Goal: Task Accomplishment & Management: Use online tool/utility

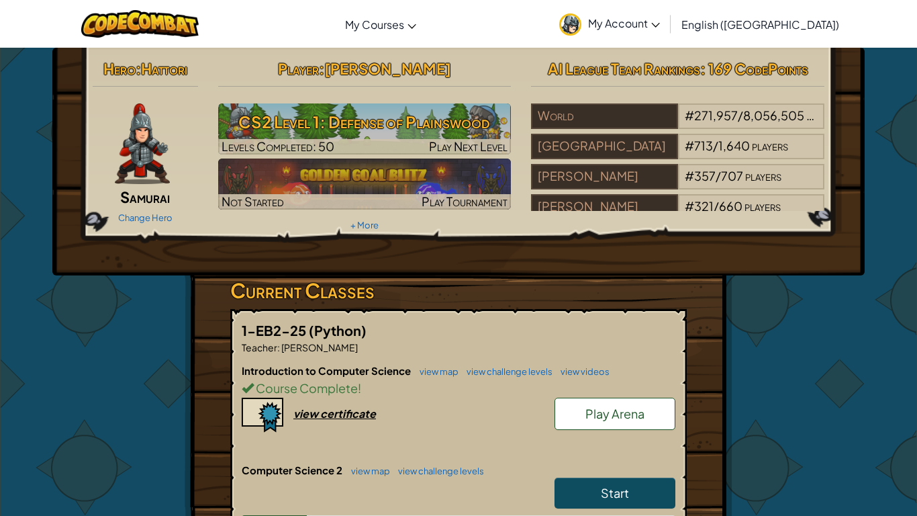
click at [623, 450] on div "Introduction to Computer Science view map view challenge levels view videos Cou…" at bounding box center [459, 412] width 434 height 99
click at [646, 397] on div "Course Complete !" at bounding box center [459, 387] width 434 height 19
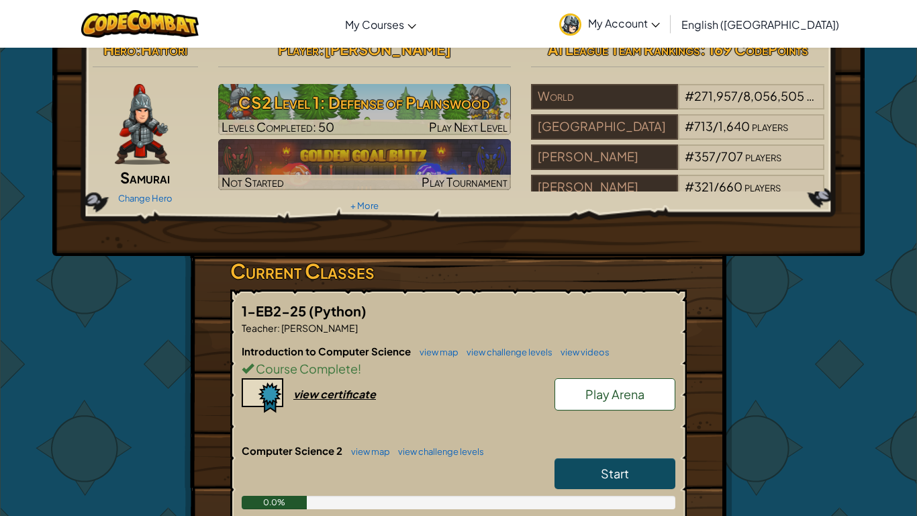
scroll to position [19, 0]
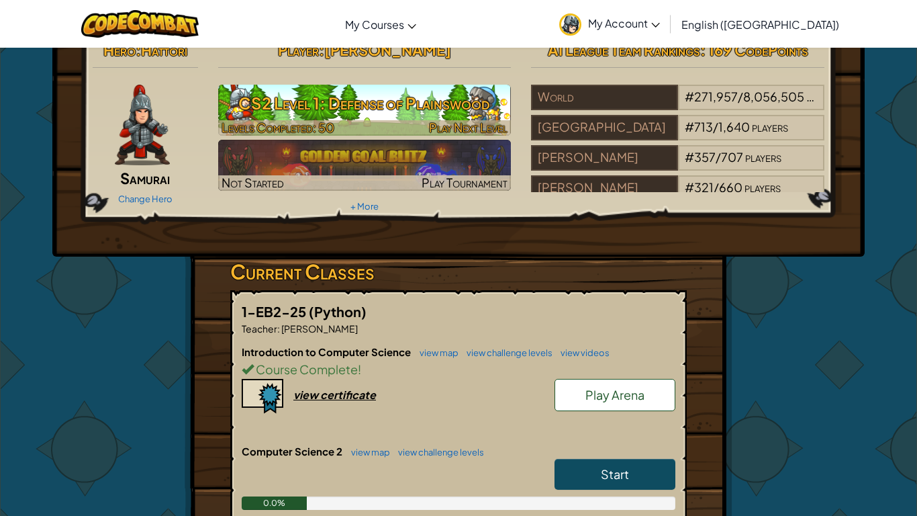
click at [377, 110] on h3 "CS2 Level 1: Defense of Plainswood" at bounding box center [364, 103] width 293 height 30
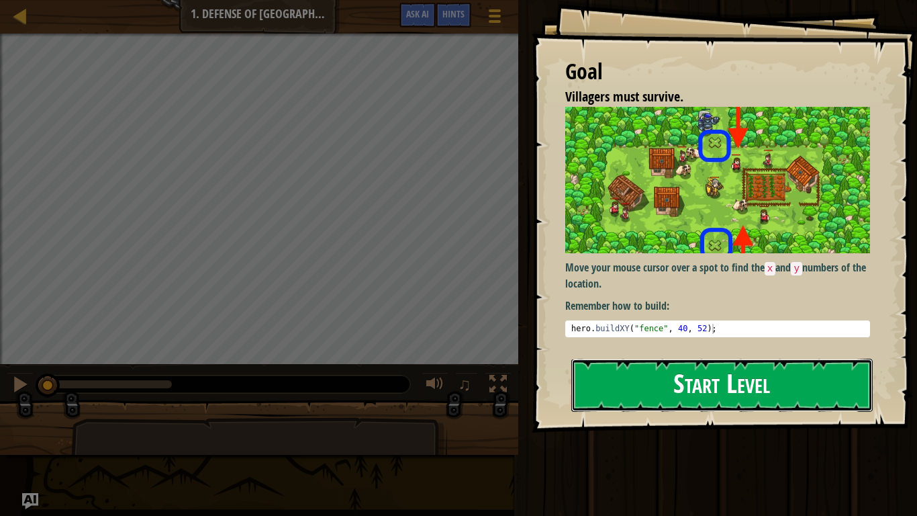
click at [618, 390] on button "Start Level" at bounding box center [721, 384] width 301 height 53
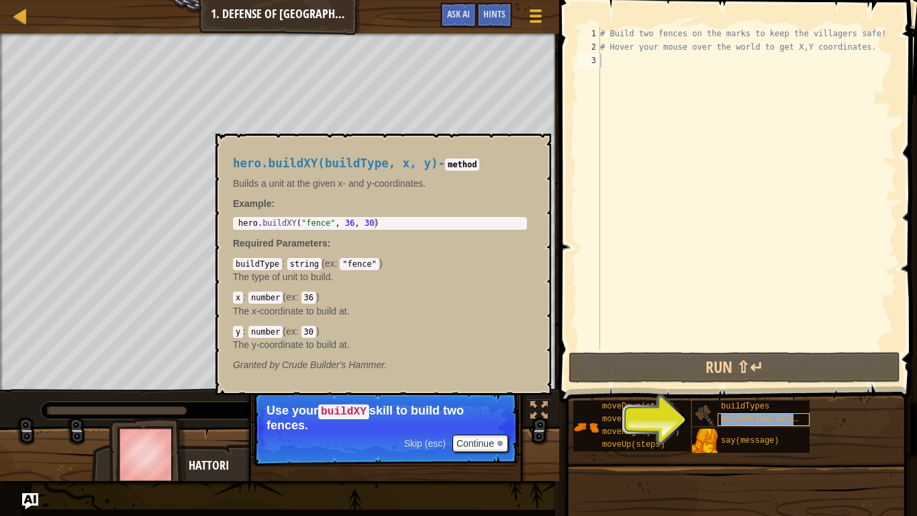
click at [771, 424] on span "buildXY(buildType, x, y)" at bounding box center [779, 418] width 116 height 9
click at [770, 414] on span "buildXY(buildType, x, y)" at bounding box center [779, 418] width 116 height 9
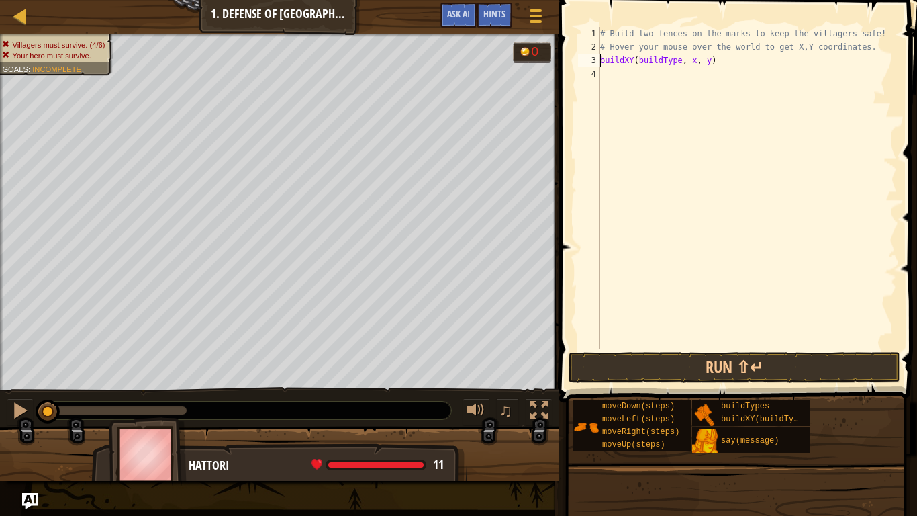
click at [695, 61] on div "# Build two fences on the marks to keep the villagers safe! # Hover your mouse …" at bounding box center [746, 201] width 299 height 349
click at [712, 60] on div "# Build two fences on the marks to keep the villagers safe! # Hover your mouse …" at bounding box center [746, 201] width 299 height 349
click at [714, 367] on button "Run ⇧↵" at bounding box center [735, 367] width 332 height 31
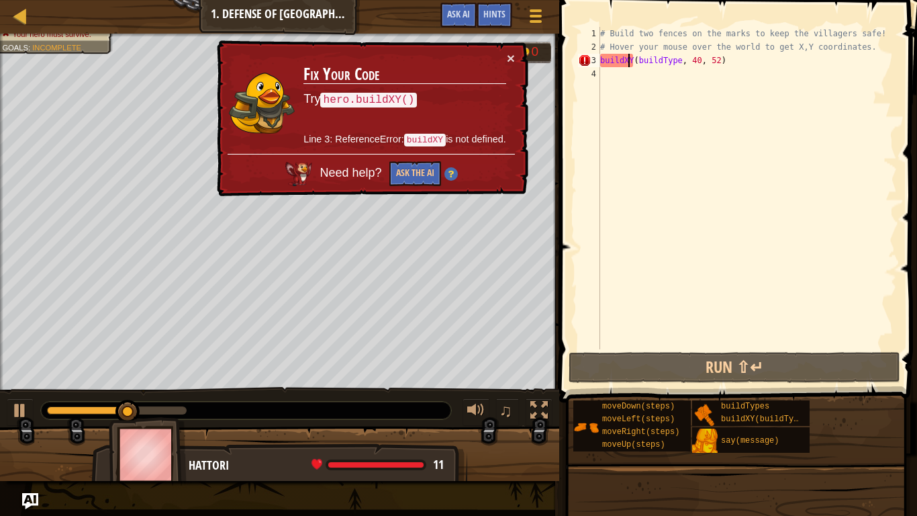
click at [630, 56] on div "# Build two fences on the marks to keep the villagers safe! # Hover your mouse …" at bounding box center [746, 201] width 299 height 349
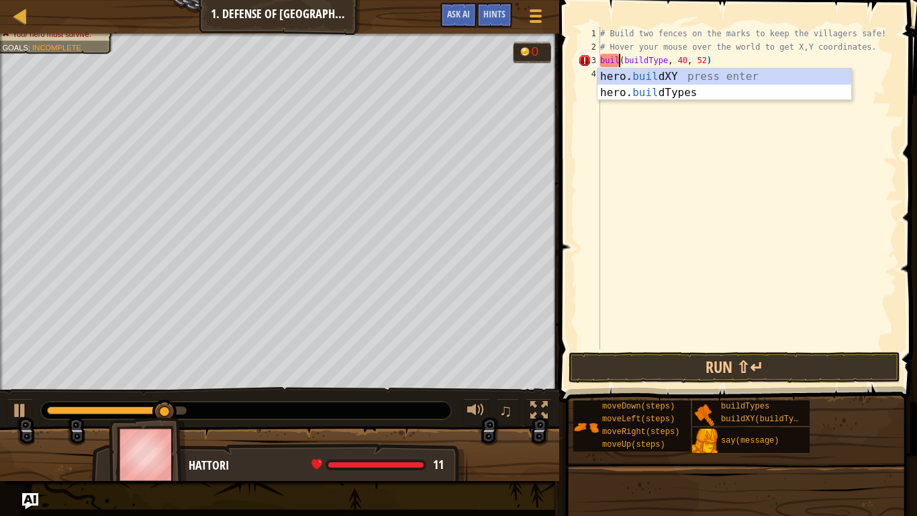
scroll to position [6, 12]
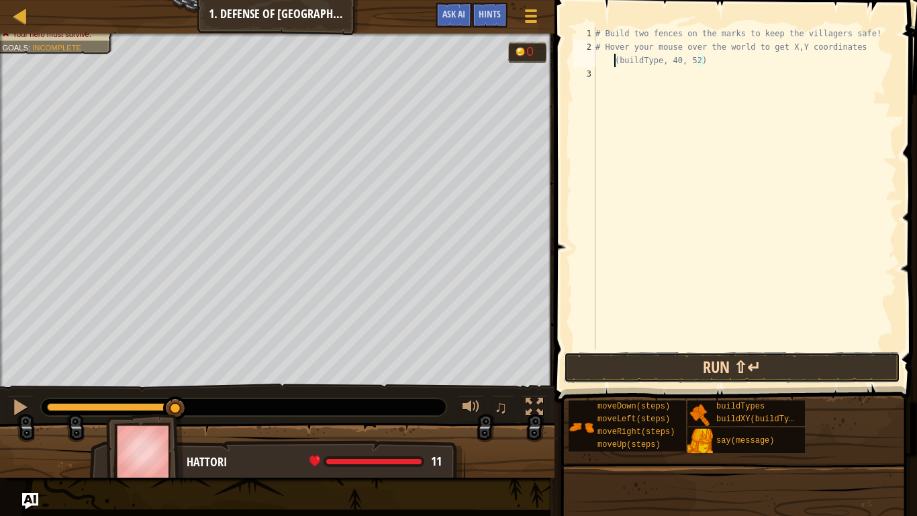
click at [628, 373] on button "Run ⇧↵" at bounding box center [732, 367] width 336 height 31
click at [648, 362] on button "Run ⇧↵" at bounding box center [732, 367] width 336 height 31
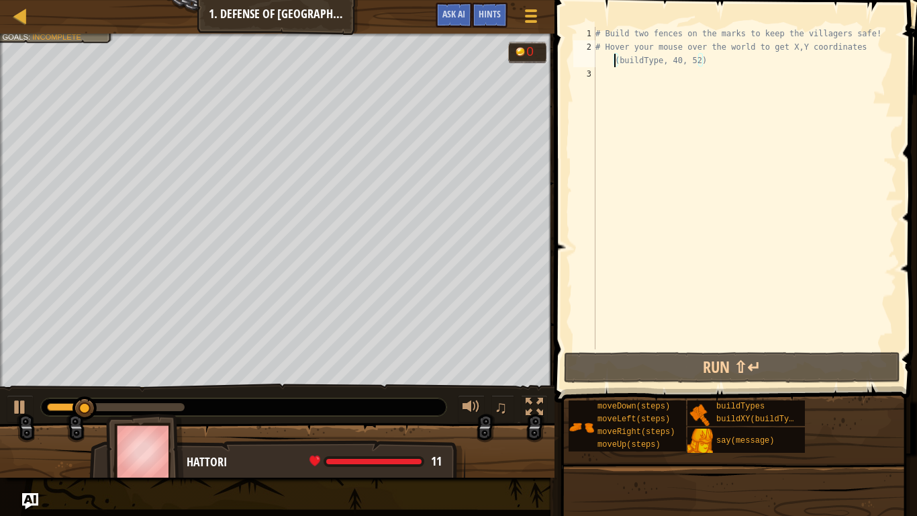
click at [733, 56] on div "# Build two fences on the marks to keep the villagers safe! # Hover your mouse …" at bounding box center [745, 201] width 304 height 349
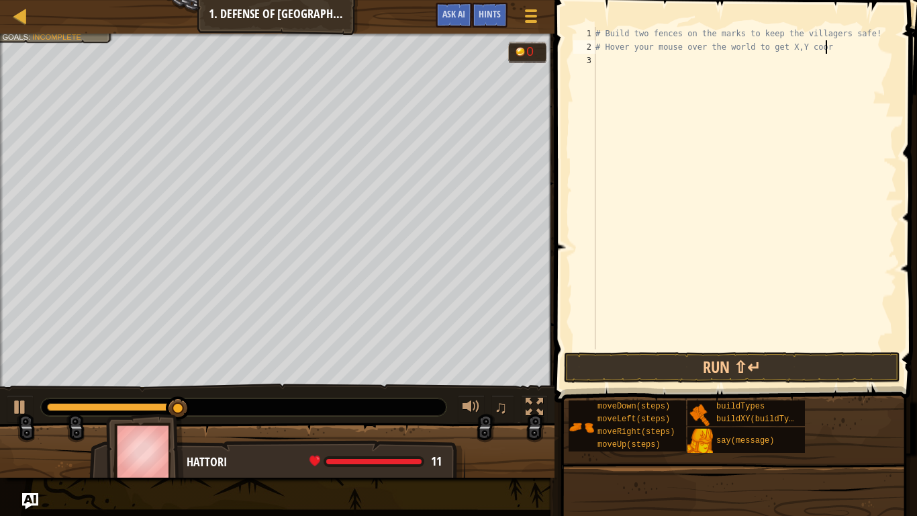
type textarea "# Hover your mouse over the world to get X,Y coo"
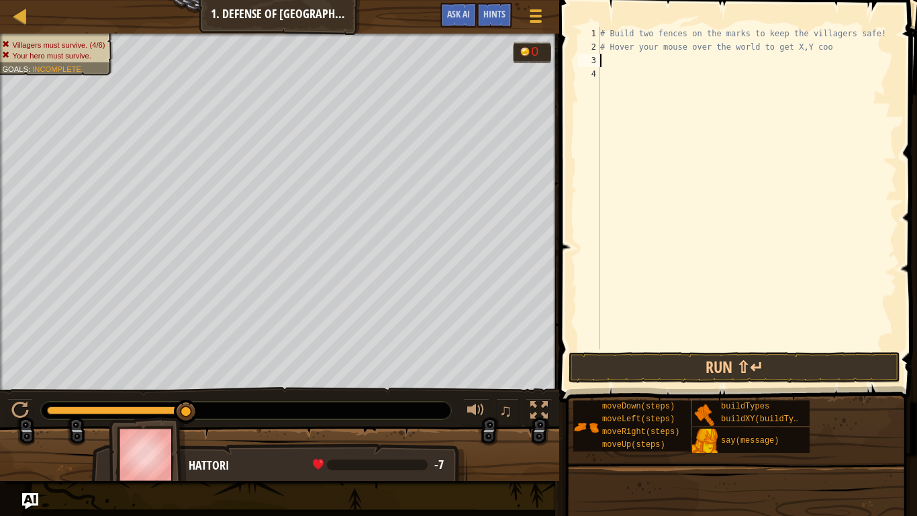
scroll to position [6, 0]
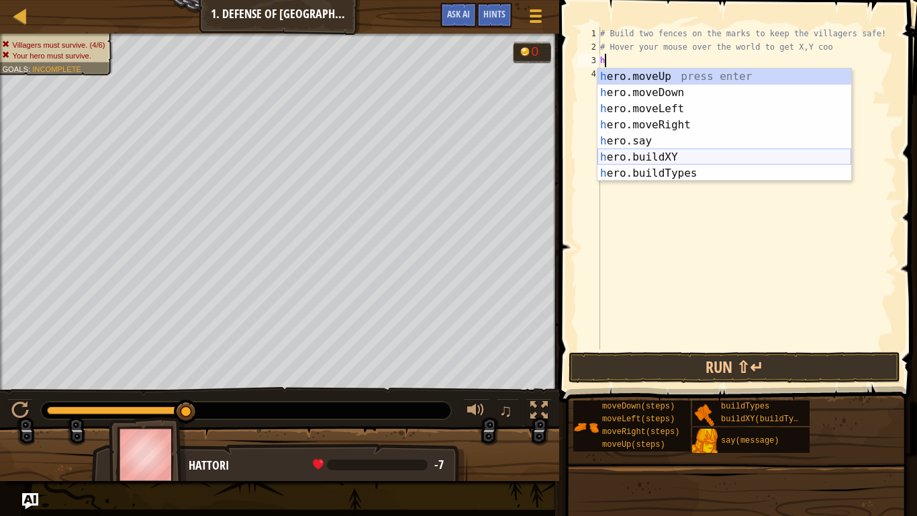
click at [716, 154] on div "h ero.moveUp press enter h ero.moveDown press enter h ero.moveLeft press enter …" at bounding box center [724, 140] width 254 height 145
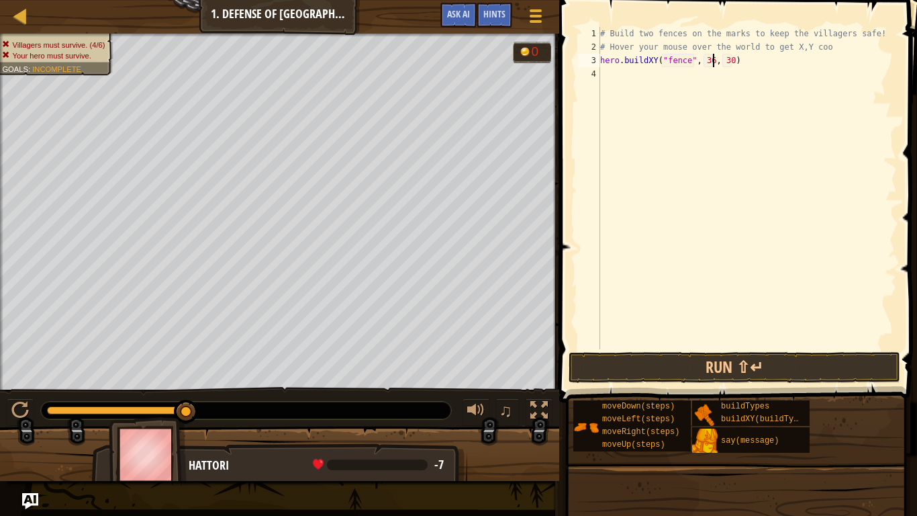
click at [714, 63] on div "# Build two fences on the marks to keep the villagers safe! # Hover your mouse …" at bounding box center [746, 201] width 299 height 349
click at [730, 62] on div "# Build two fences on the marks to keep the villagers safe! # Hover your mouse …" at bounding box center [746, 201] width 299 height 349
type textarea "hero.buildXY("fence", 40, 52)"
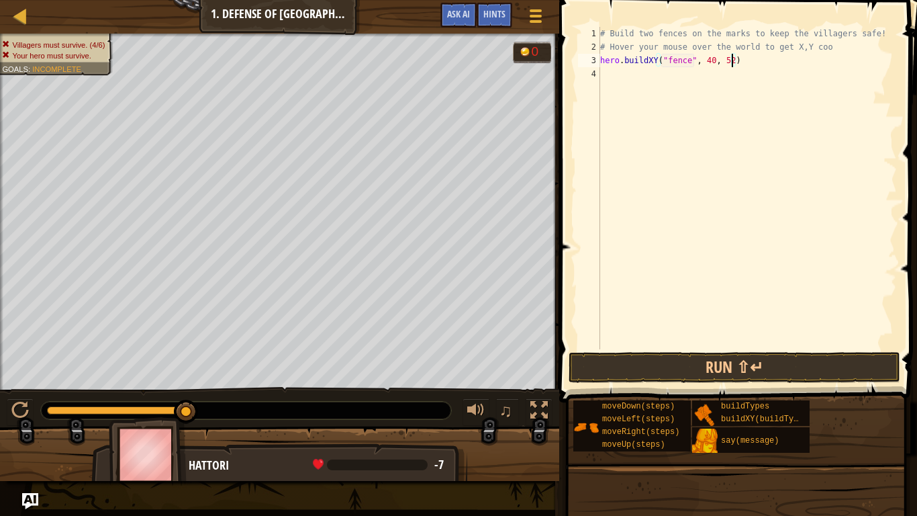
click at [612, 78] on div "# Build two fences on the marks to keep the villagers safe! # Hover your mouse …" at bounding box center [746, 201] width 299 height 349
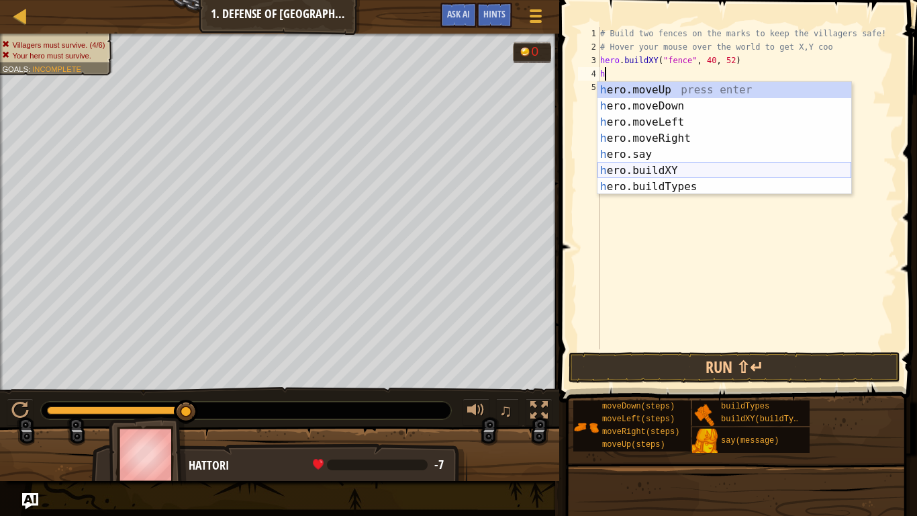
click at [694, 168] on div "h ero.moveUp press enter h ero.moveDown press enter h ero.moveLeft press enter …" at bounding box center [724, 154] width 254 height 145
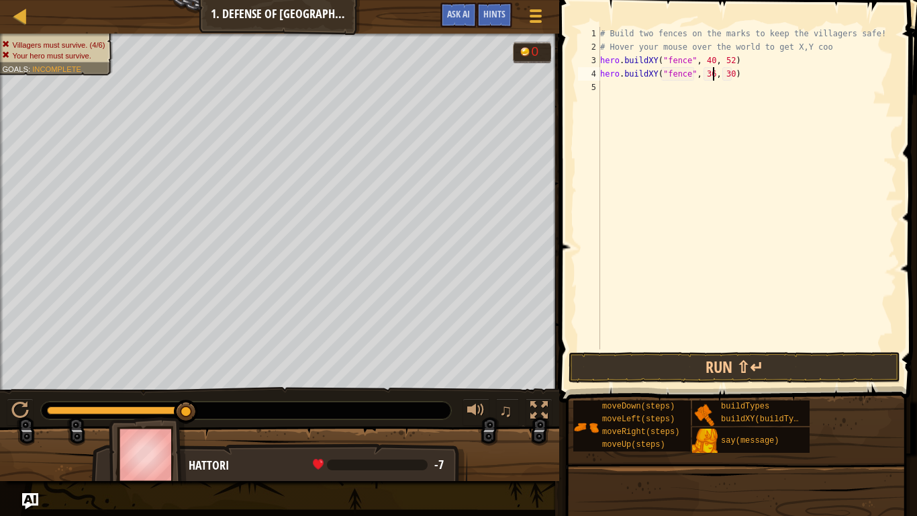
click at [714, 77] on div "# Build two fences on the marks to keep the villagers safe! # Hover your mouse …" at bounding box center [746, 201] width 299 height 349
click at [730, 75] on div "# Build two fences on the marks to keep the villagers safe! # Hover your mouse …" at bounding box center [746, 201] width 299 height 349
type textarea "hero.buildXY("fence", 40, 20)"
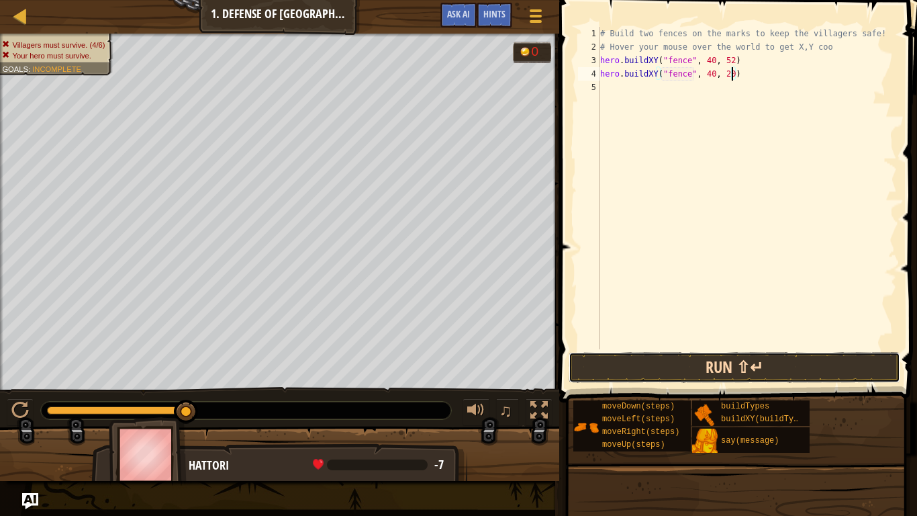
click at [728, 357] on button "Run ⇧↵" at bounding box center [735, 367] width 332 height 31
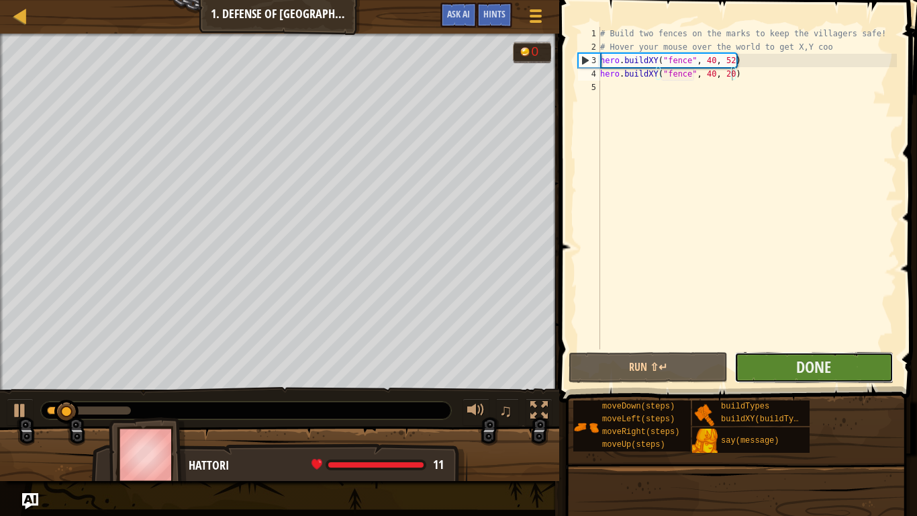
click at [756, 367] on button "Done" at bounding box center [813, 367] width 159 height 31
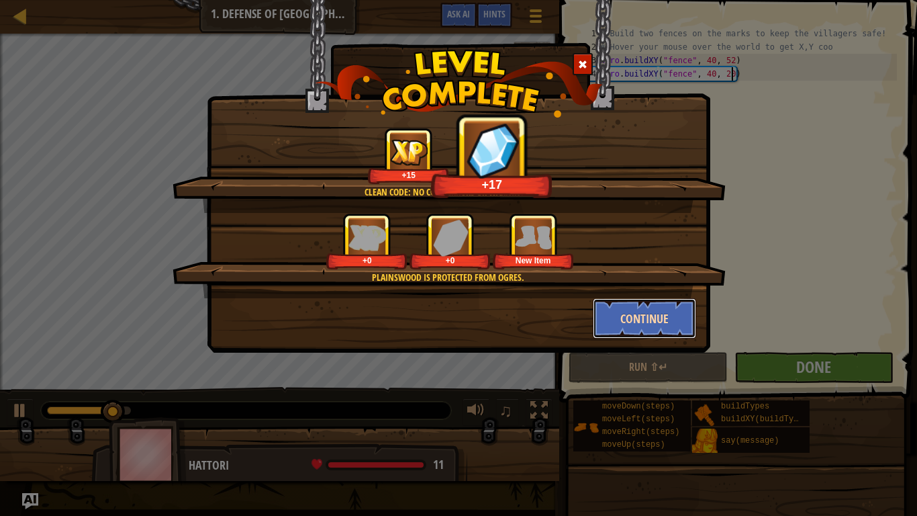
click at [655, 317] on button "Continue" at bounding box center [645, 318] width 104 height 40
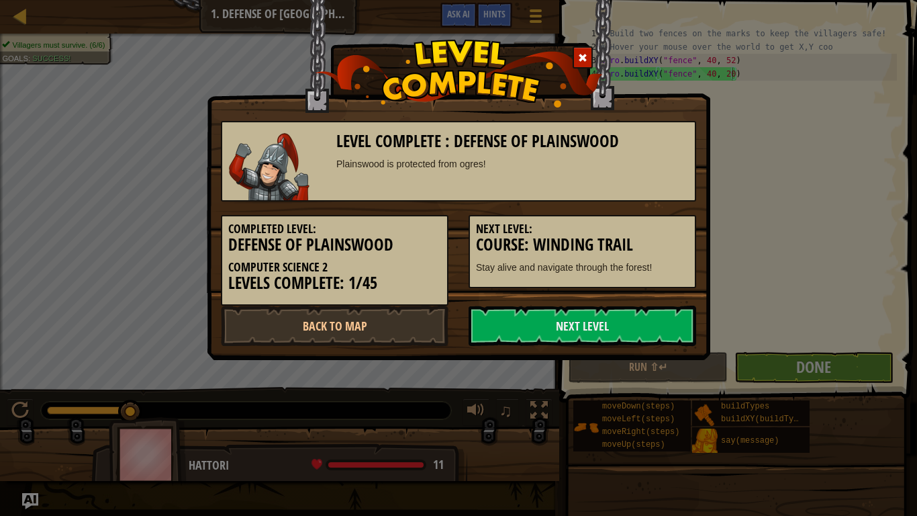
click at [655, 317] on link "Next Level" at bounding box center [583, 325] width 228 height 40
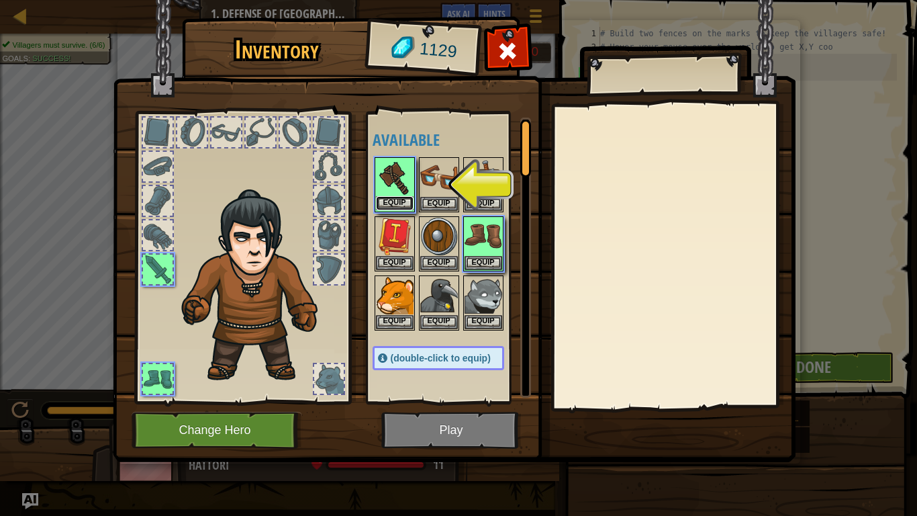
click at [404, 203] on button "Equip" at bounding box center [395, 203] width 38 height 14
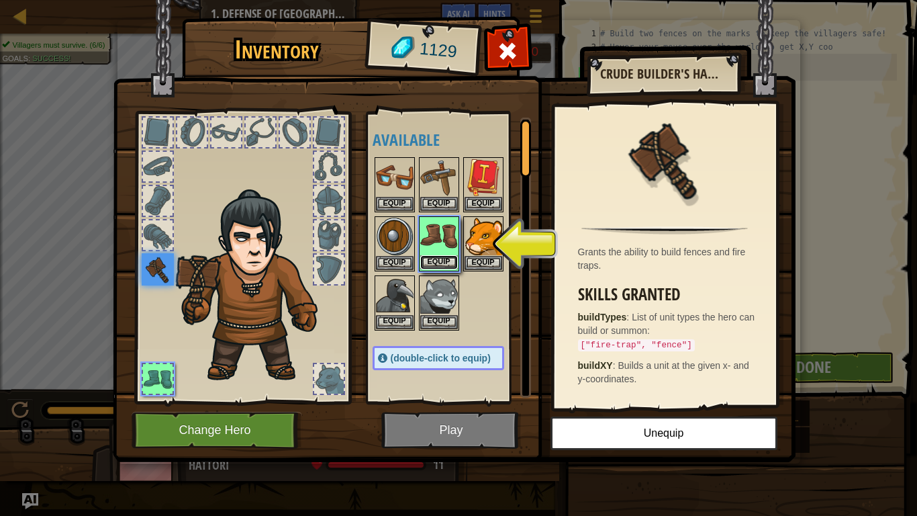
click at [449, 262] on button "Equip" at bounding box center [439, 262] width 38 height 14
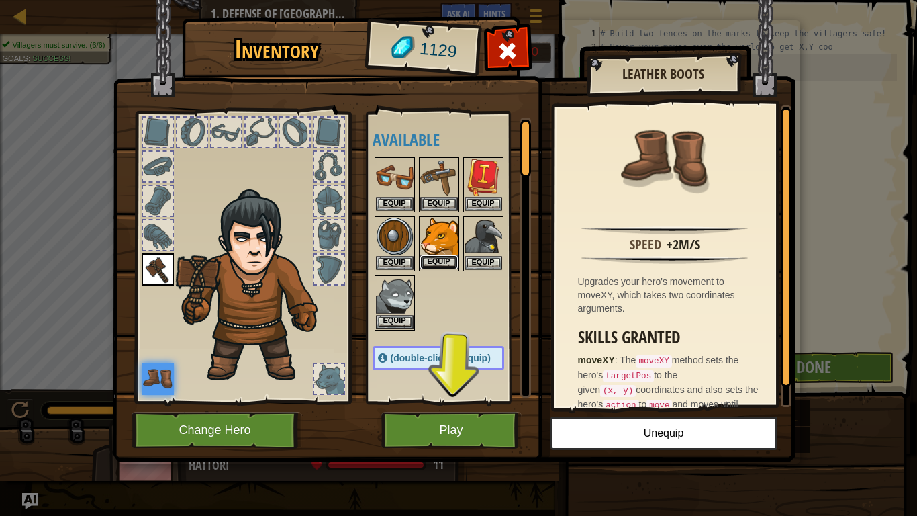
click at [447, 262] on button "Equip" at bounding box center [439, 262] width 38 height 14
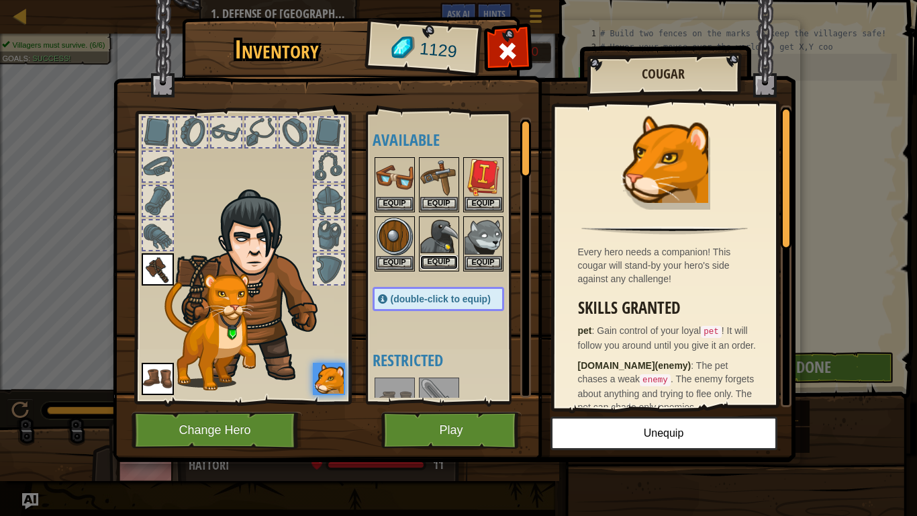
click at [436, 262] on button "Equip" at bounding box center [439, 262] width 38 height 14
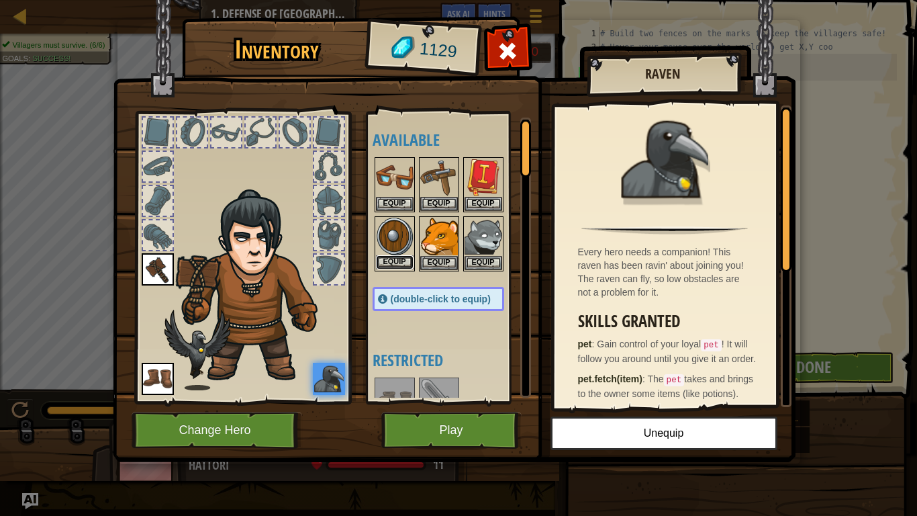
click at [406, 262] on button "Equip" at bounding box center [395, 262] width 38 height 14
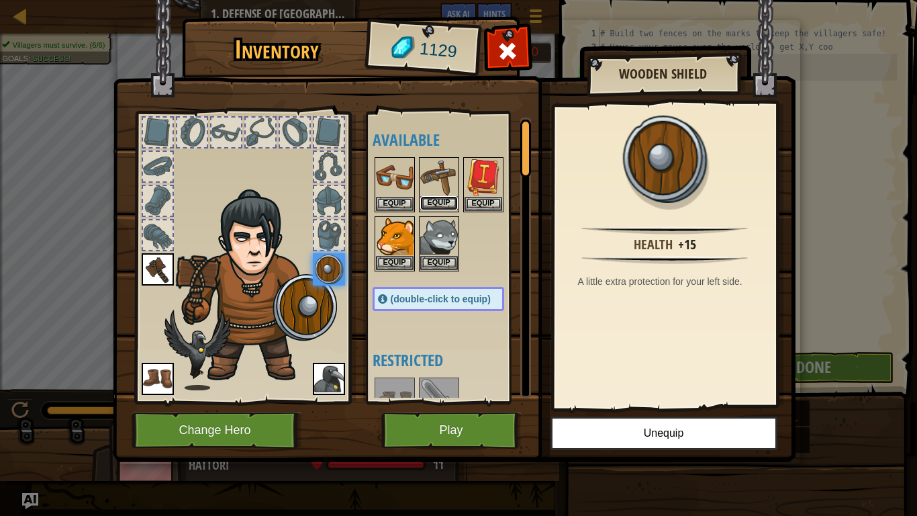
click at [440, 204] on button "Equip" at bounding box center [439, 203] width 38 height 14
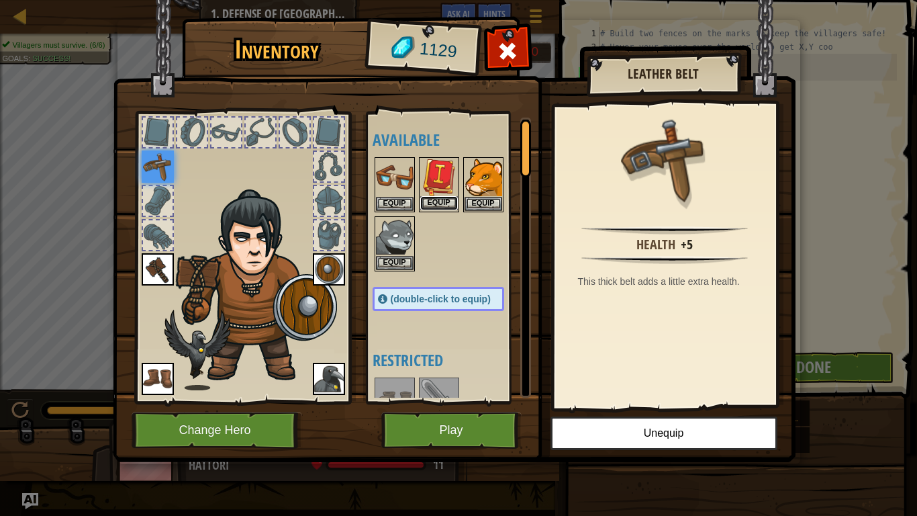
click at [440, 205] on button "Equip" at bounding box center [439, 203] width 38 height 14
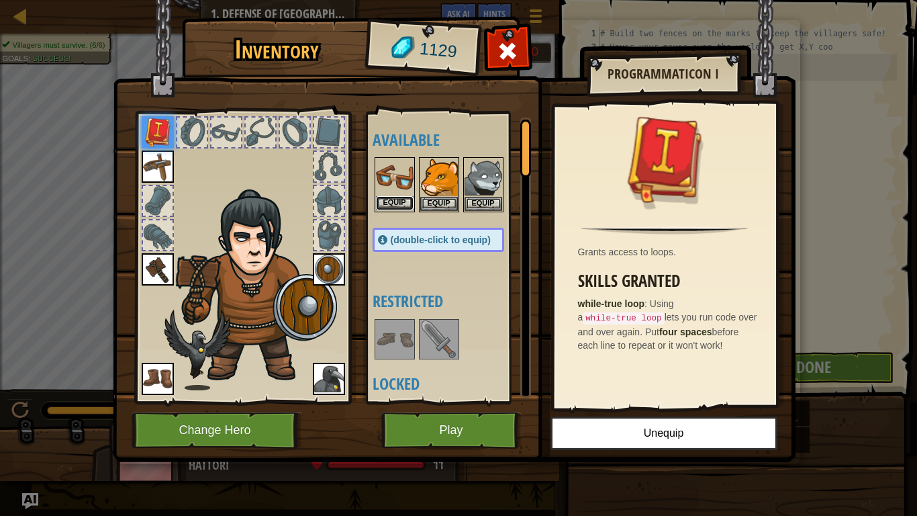
click at [408, 204] on button "Equip" at bounding box center [395, 203] width 38 height 14
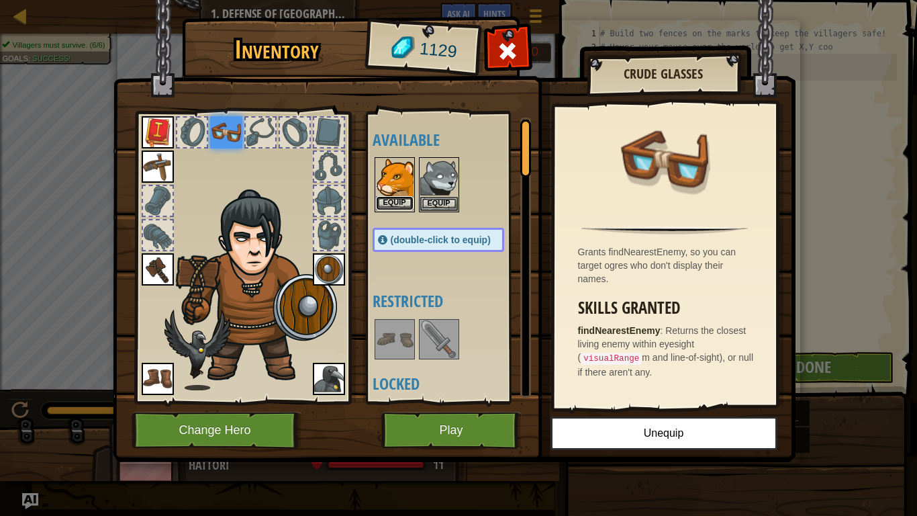
click at [409, 204] on button "Equip" at bounding box center [395, 203] width 38 height 14
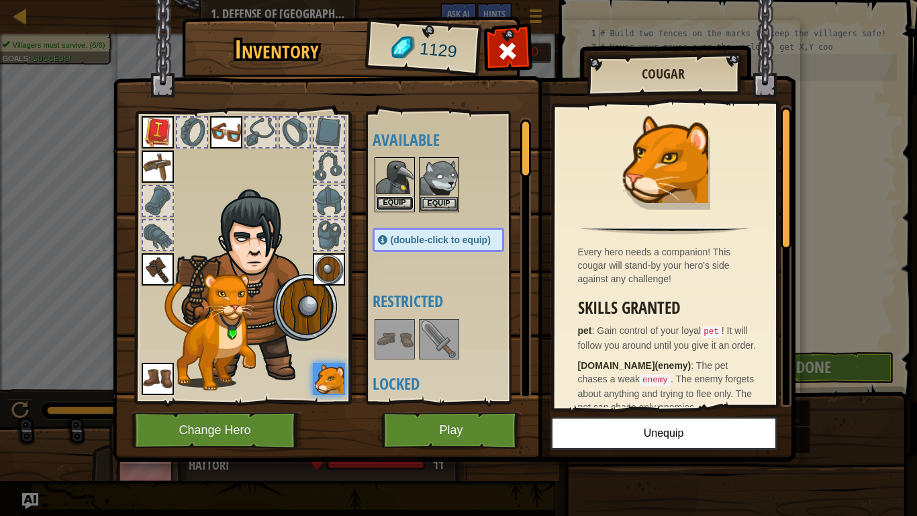
click at [411, 205] on button "Equip" at bounding box center [395, 203] width 38 height 14
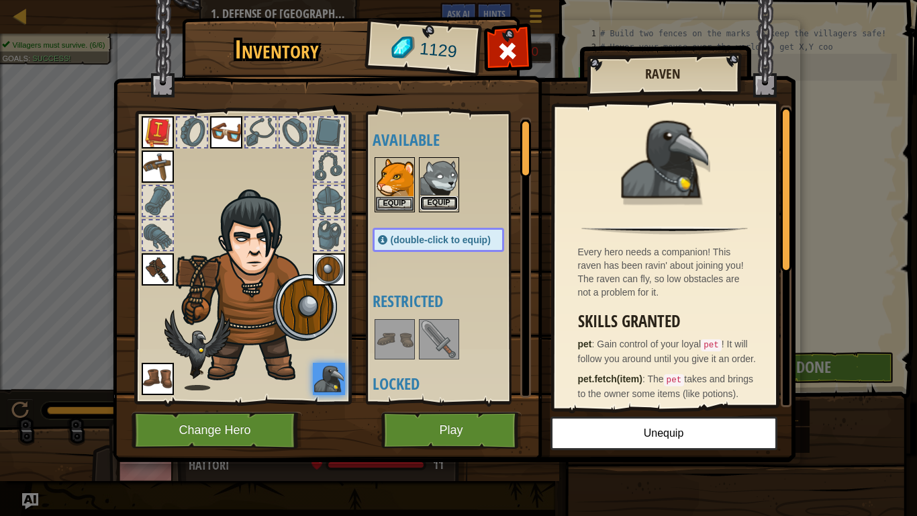
click at [428, 205] on button "Equip" at bounding box center [439, 203] width 38 height 14
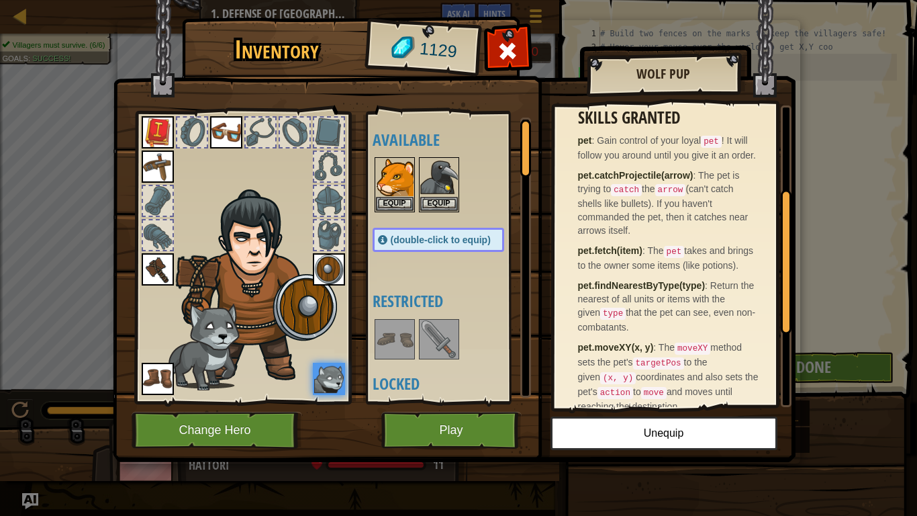
scroll to position [0, 0]
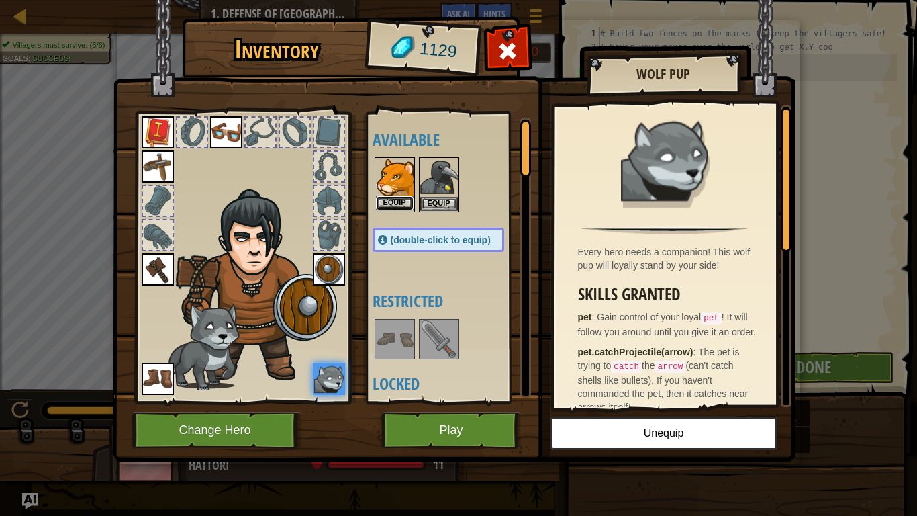
click at [403, 199] on button "Equip" at bounding box center [395, 203] width 38 height 14
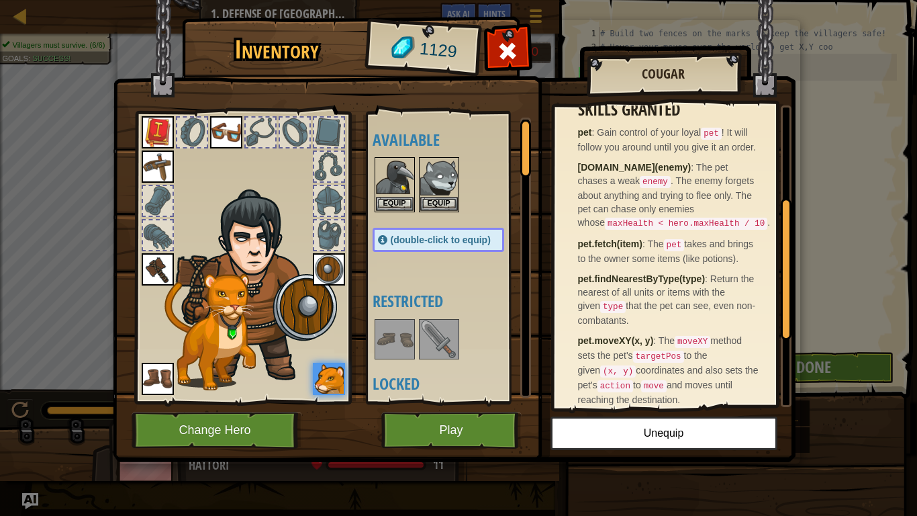
scroll to position [202, 0]
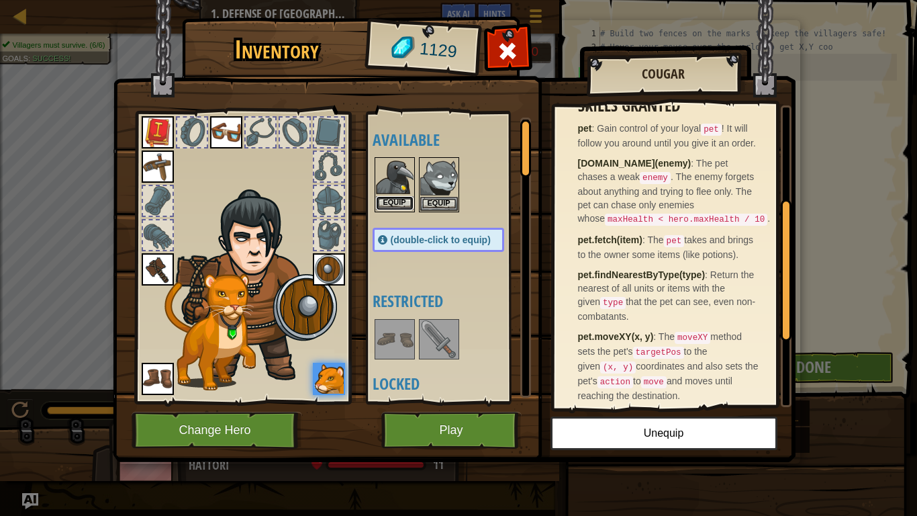
click at [400, 201] on button "Equip" at bounding box center [395, 203] width 38 height 14
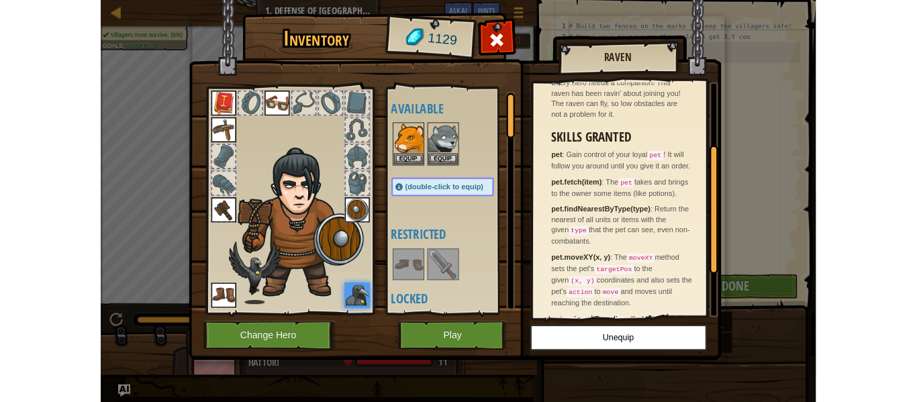
scroll to position [153, 0]
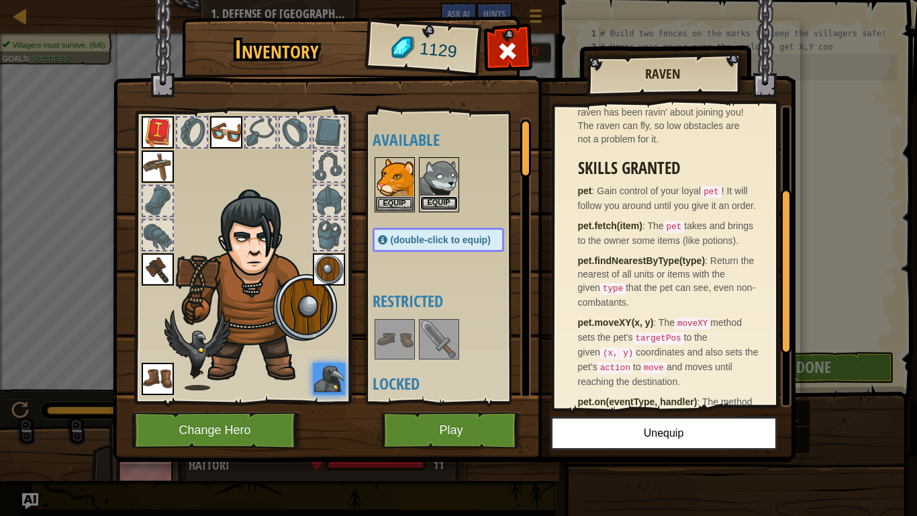
click at [437, 197] on button "Equip" at bounding box center [439, 203] width 38 height 14
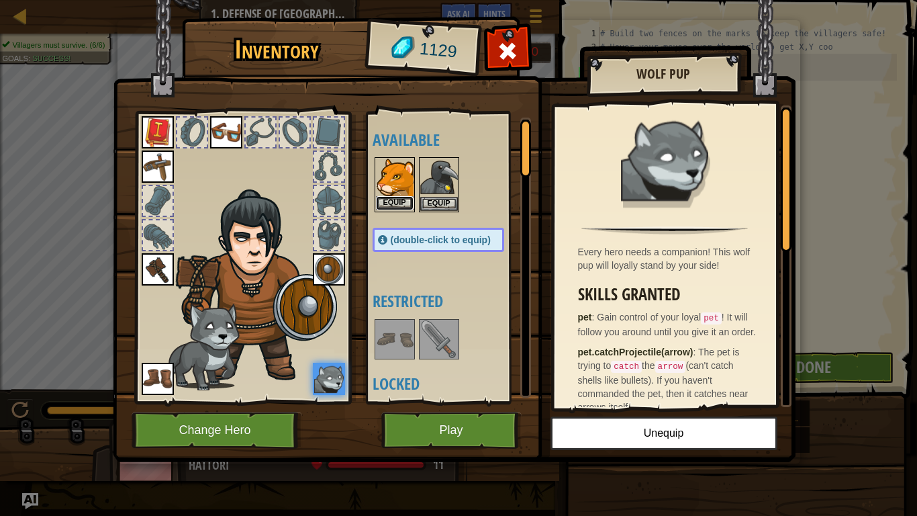
click at [401, 202] on button "Equip" at bounding box center [395, 203] width 38 height 14
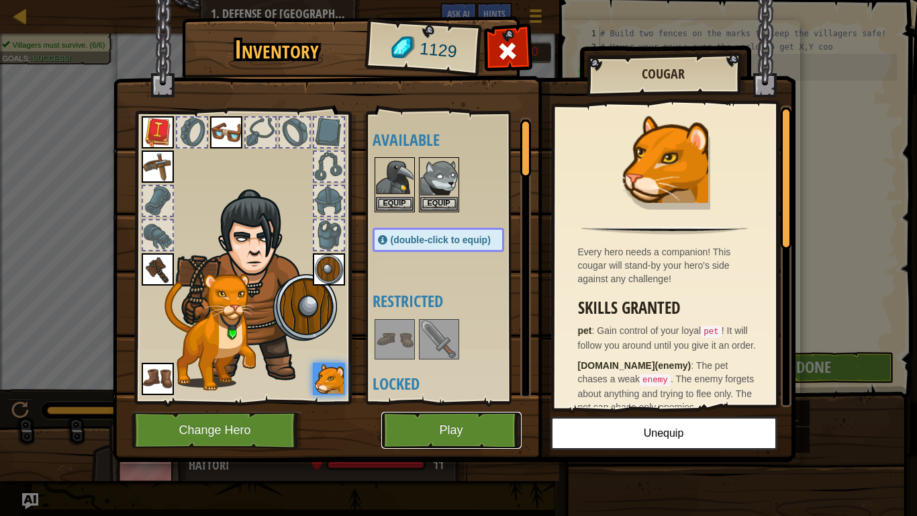
click at [457, 423] on button "Play" at bounding box center [451, 429] width 140 height 37
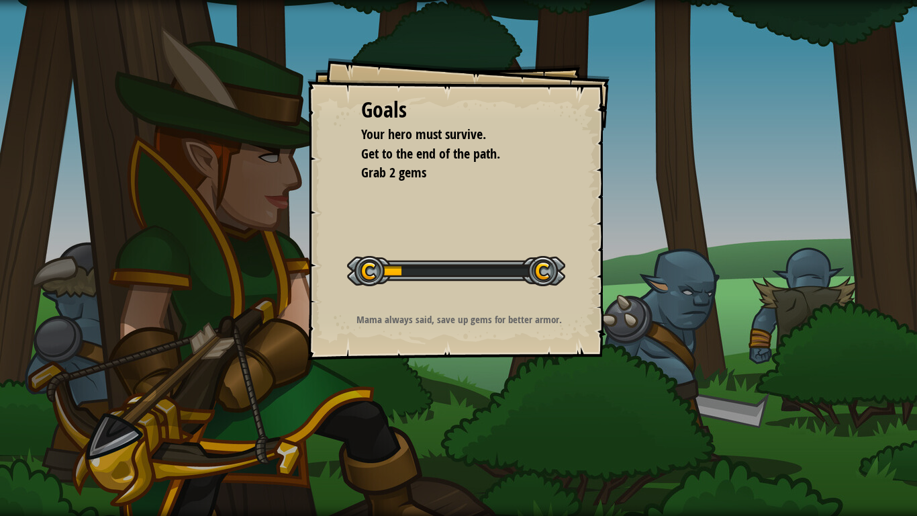
click at [458, 423] on div "Goals Your hero must survive. Get to the end of the path. Grab 2 gems Start Lev…" at bounding box center [458, 258] width 917 height 516
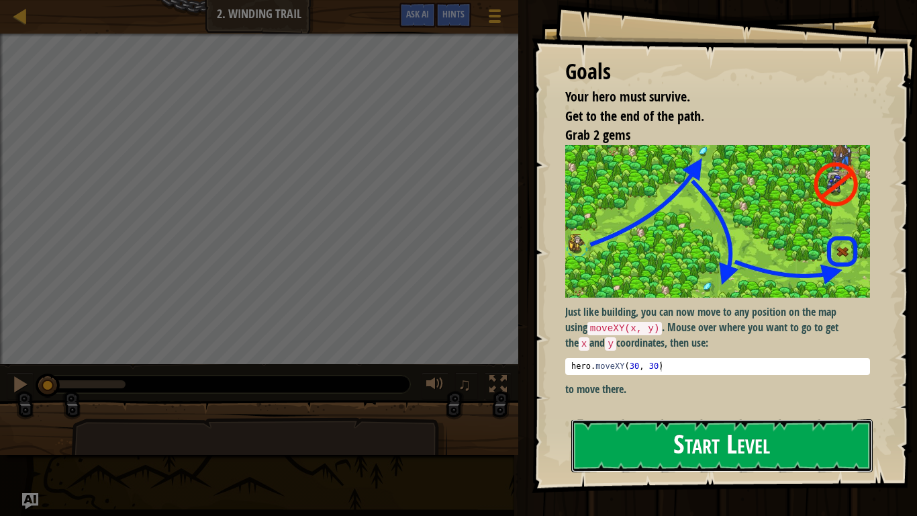
click at [801, 454] on button "Start Level" at bounding box center [721, 445] width 301 height 53
